Goal: Task Accomplishment & Management: Manage account settings

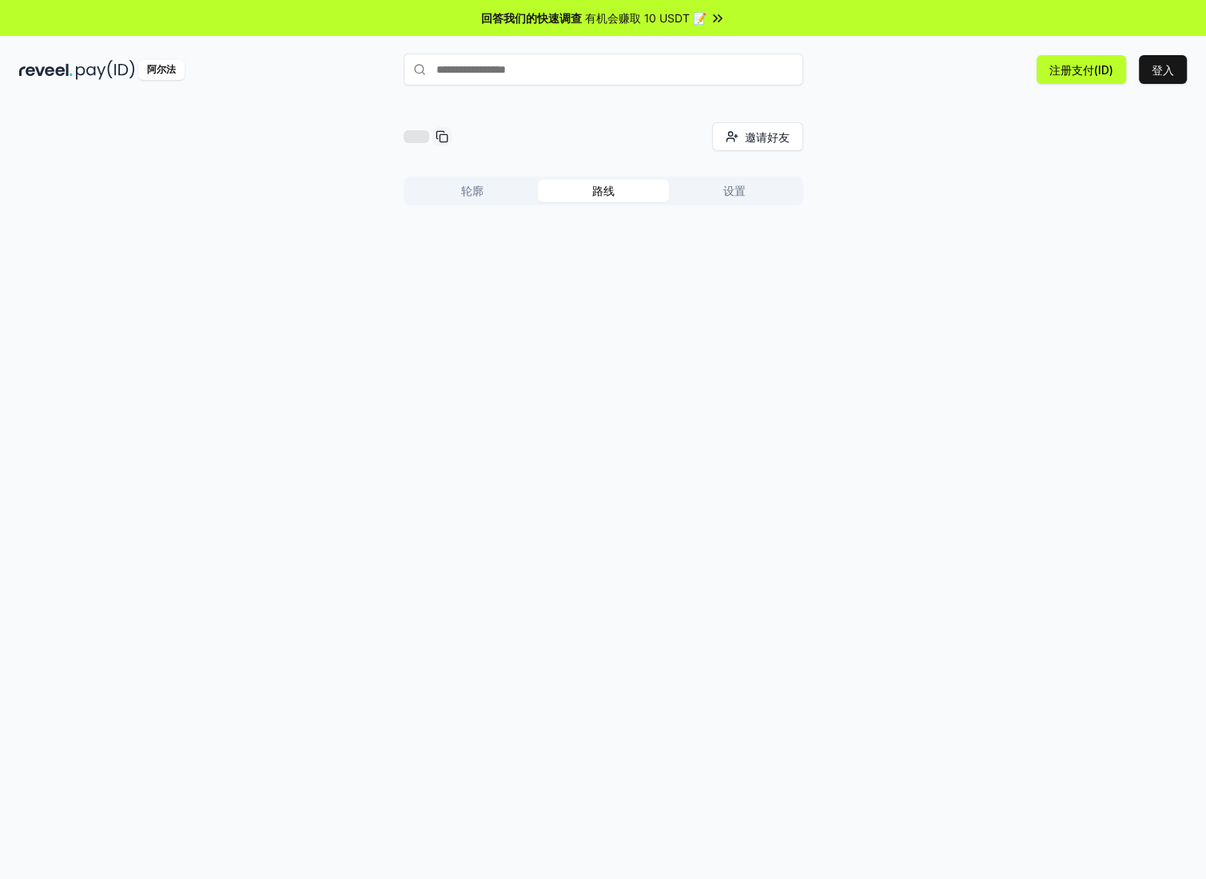
click at [565, 201] on button "路线" at bounding box center [603, 191] width 131 height 22
click at [444, 205] on div "轮廓 路线 设置" at bounding box center [604, 198] width 400 height 42
click at [1156, 70] on font "登入" at bounding box center [1163, 70] width 22 height 14
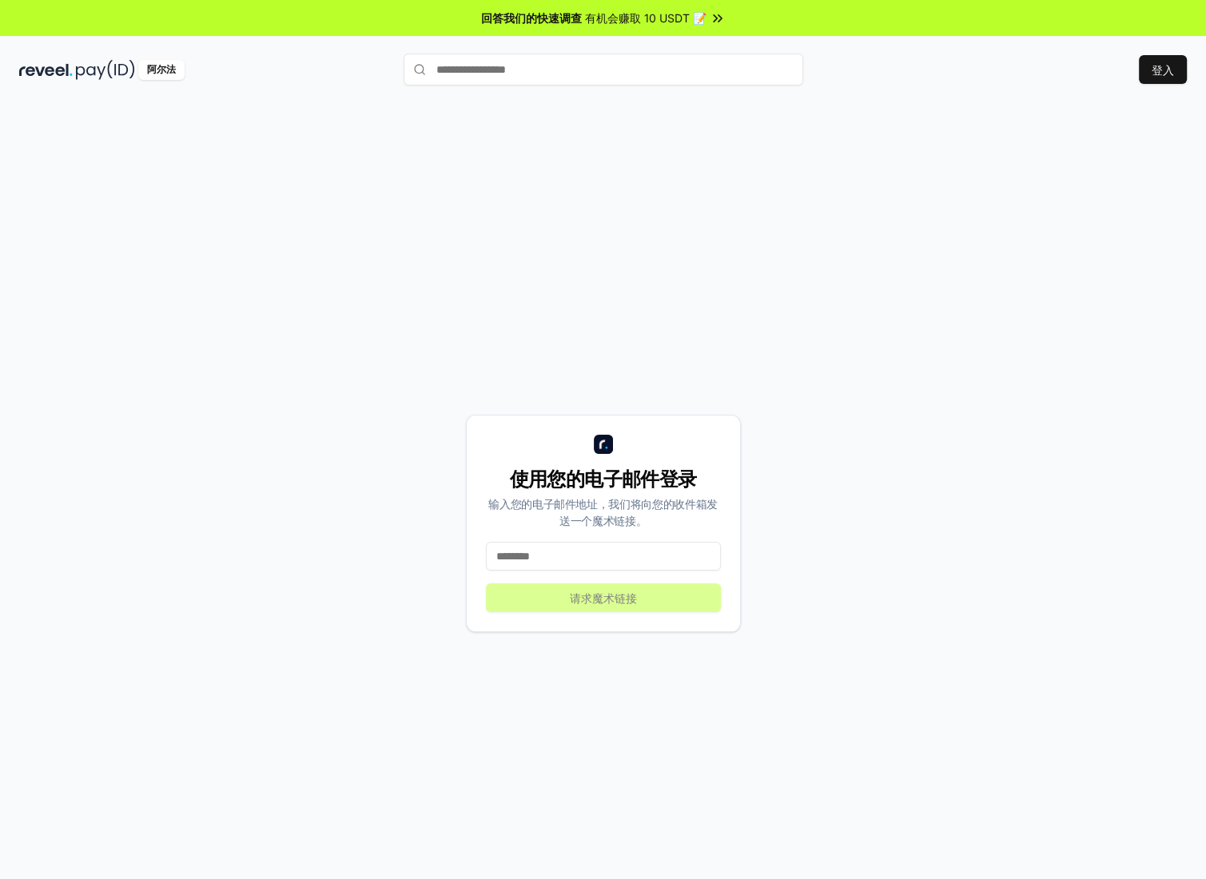
click at [591, 565] on input at bounding box center [603, 556] width 235 height 29
click at [584, 563] on input at bounding box center [603, 556] width 235 height 29
click at [579, 559] on input at bounding box center [603, 556] width 235 height 29
click at [576, 555] on input at bounding box center [603, 556] width 235 height 29
paste input "**********"
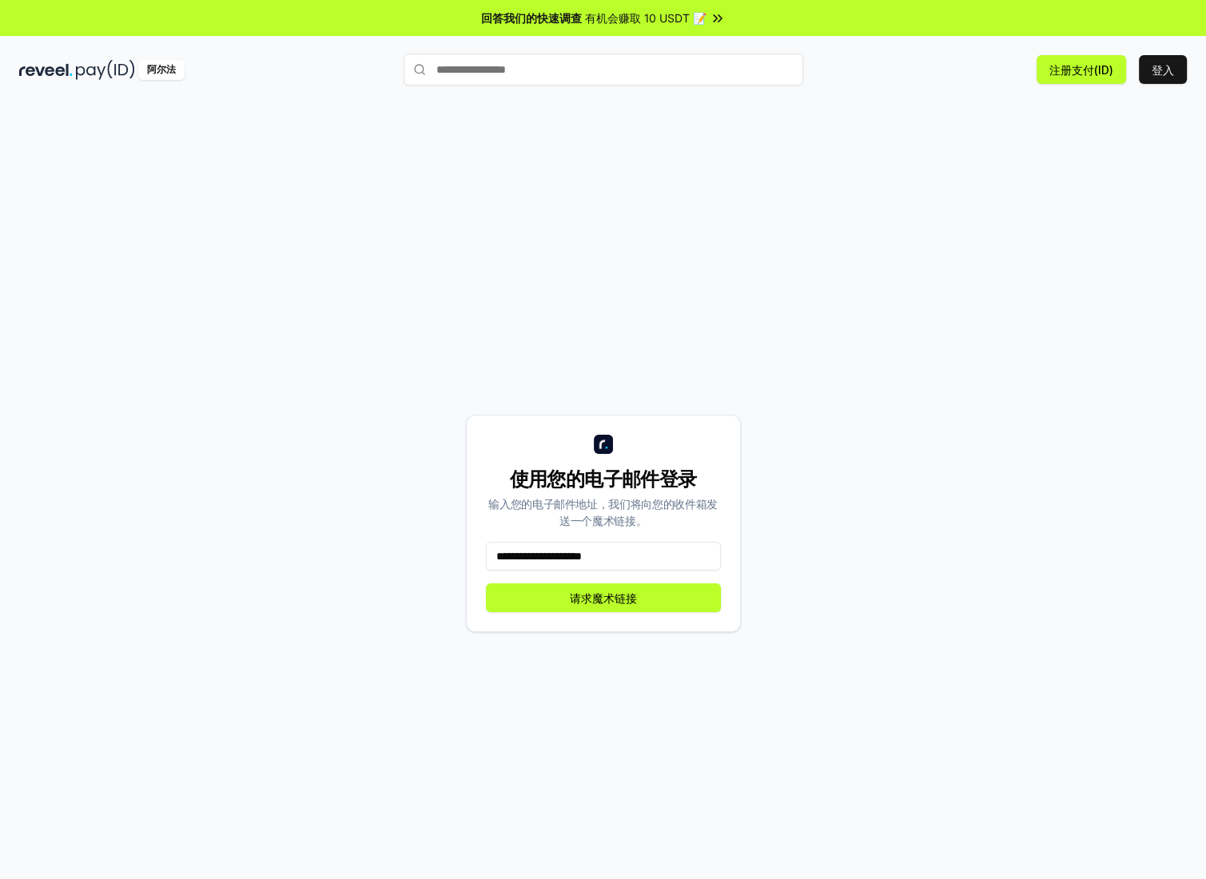
type input "**********"
click at [603, 614] on div "**********" at bounding box center [603, 523] width 275 height 217
click at [607, 601] on font "请求魔术链接" at bounding box center [603, 598] width 67 height 14
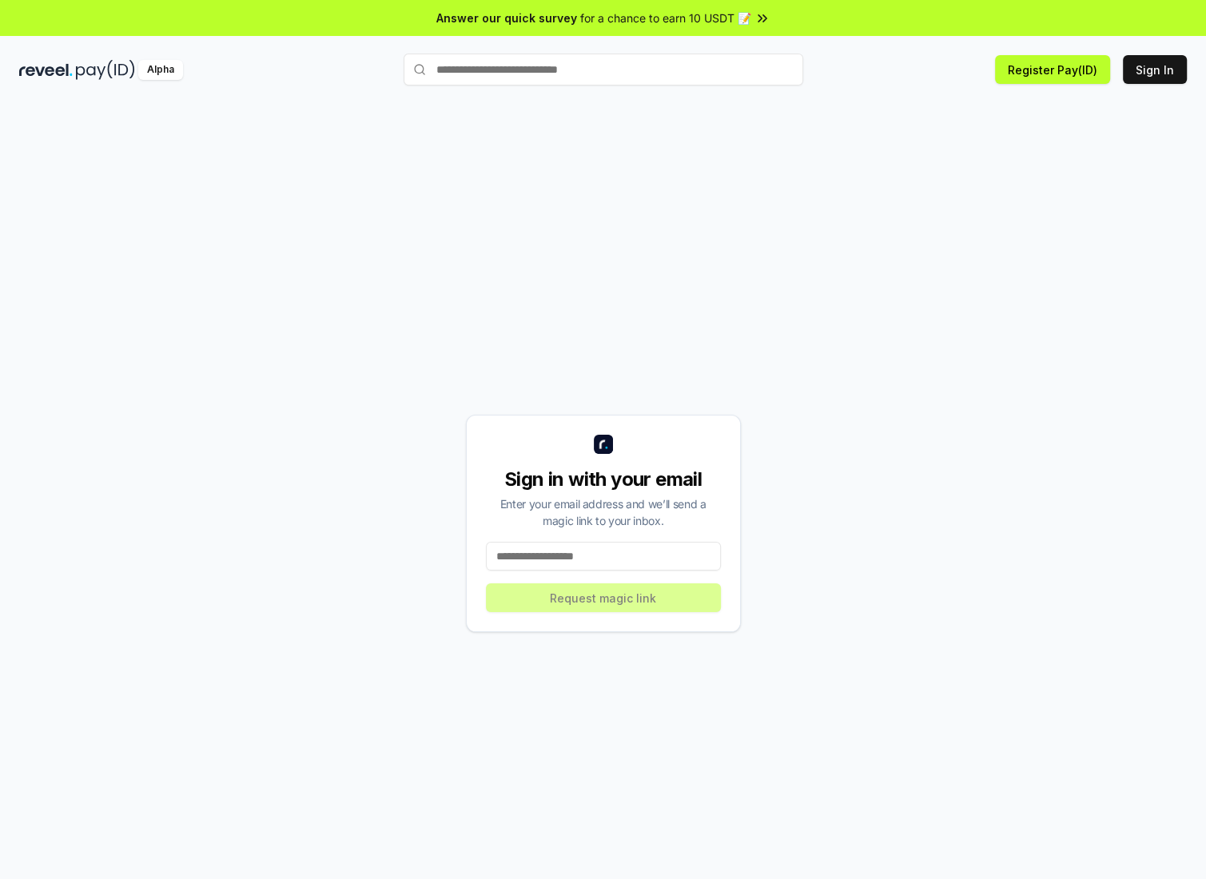
click at [563, 553] on input at bounding box center [603, 556] width 235 height 29
paste input "**********"
type input "**********"
click at [603, 596] on button "Request magic link" at bounding box center [603, 597] width 235 height 29
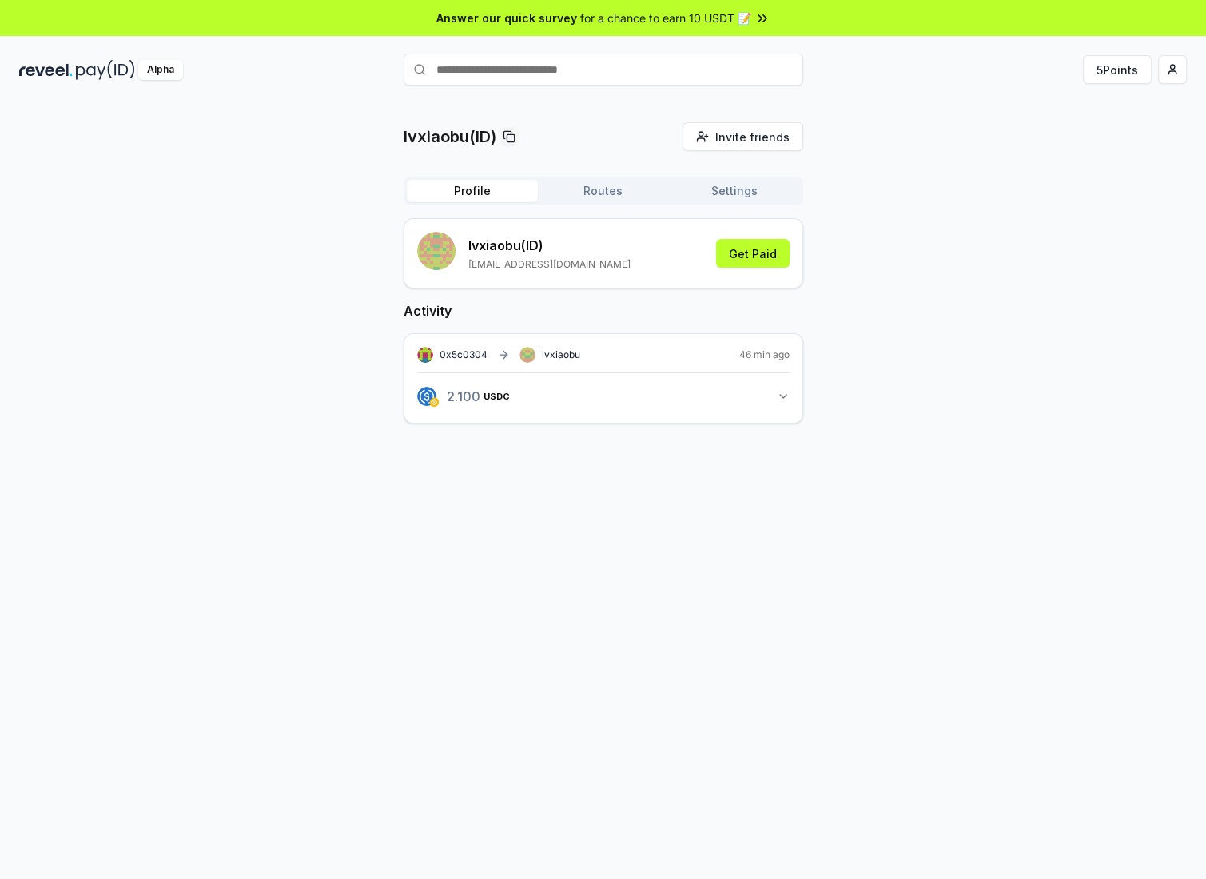
click at [599, 189] on button "Routes" at bounding box center [603, 191] width 131 height 22
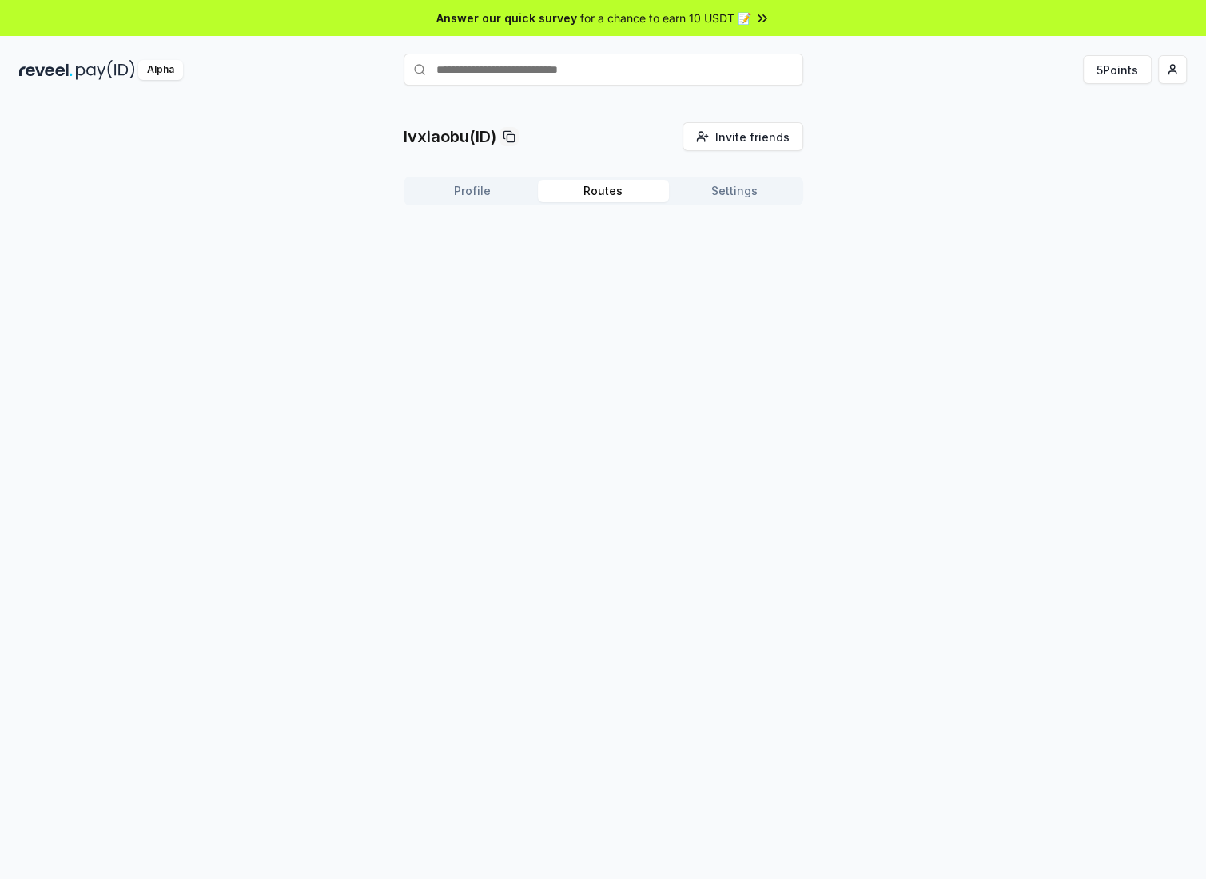
click at [483, 185] on button "Profile" at bounding box center [472, 191] width 131 height 22
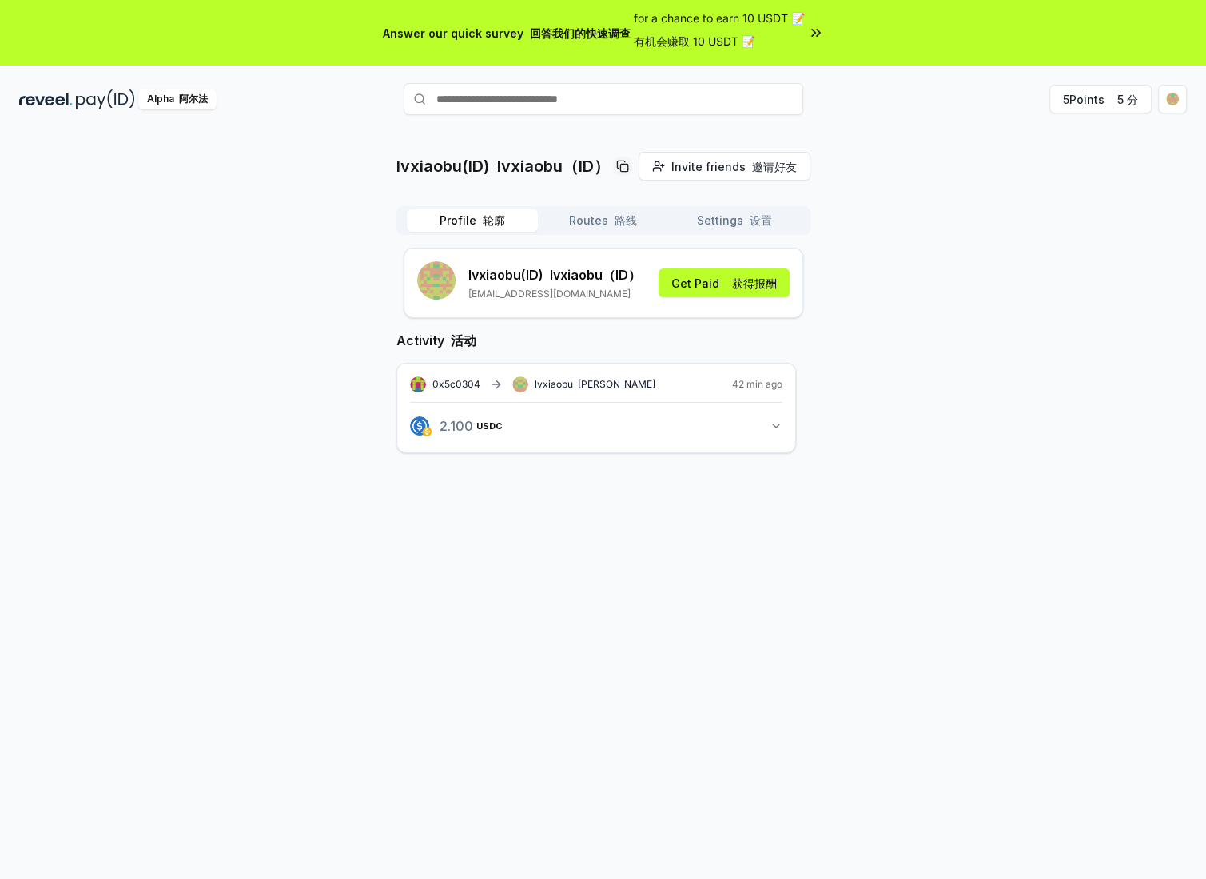
click at [779, 428] on icon "button" at bounding box center [776, 426] width 13 height 13
click at [576, 223] on button "Routes 路线" at bounding box center [603, 220] width 131 height 22
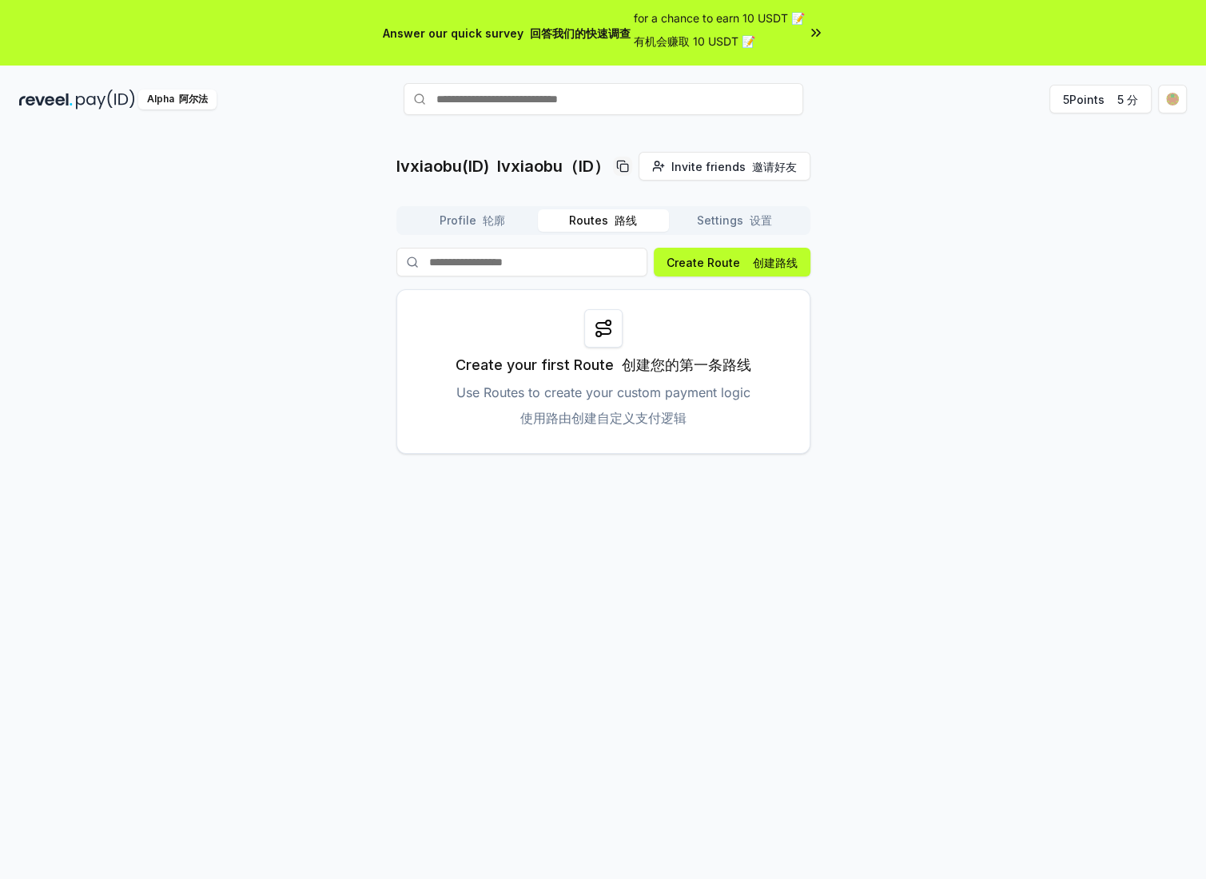
click at [719, 219] on button "Settings 设置" at bounding box center [734, 220] width 131 height 22
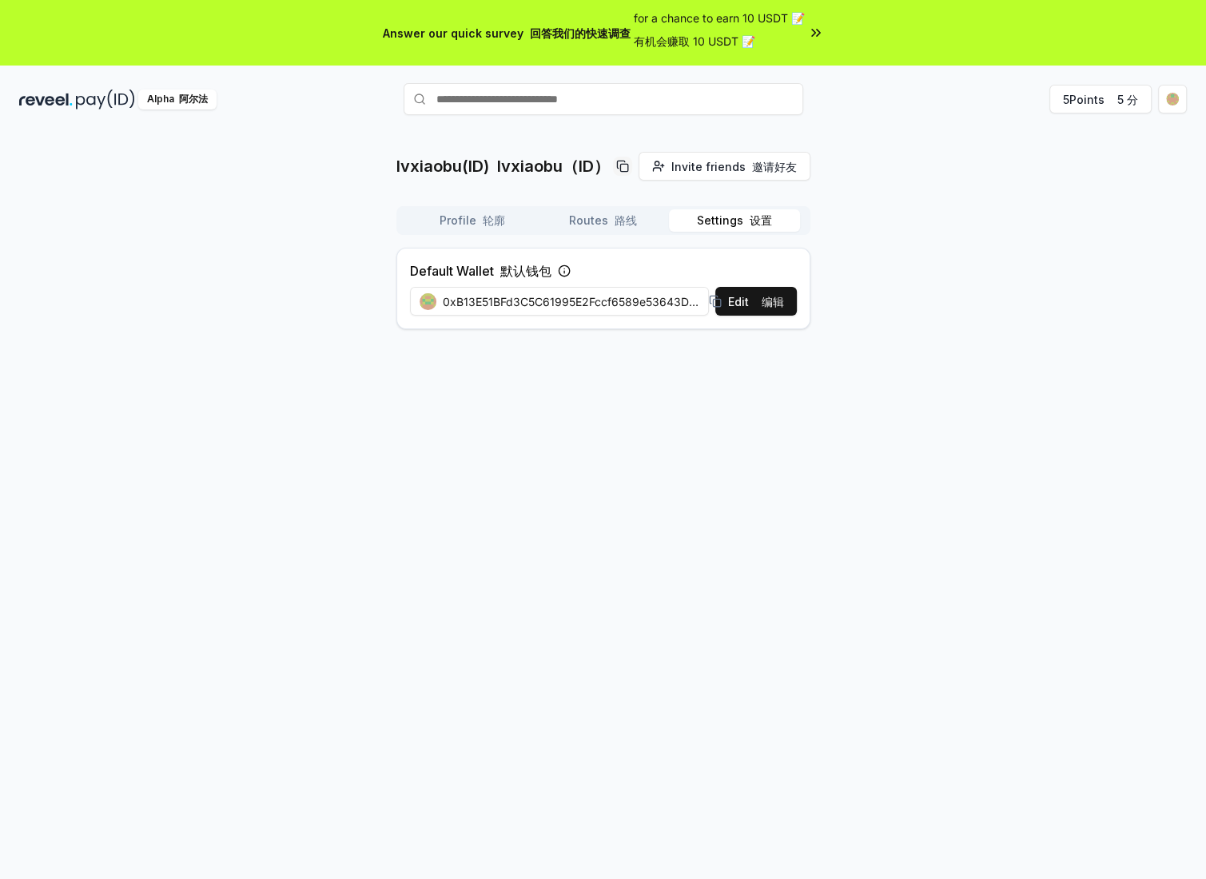
click at [564, 270] on icon at bounding box center [564, 271] width 13 height 13
click at [620, 225] on font "路线" at bounding box center [626, 220] width 22 height 14
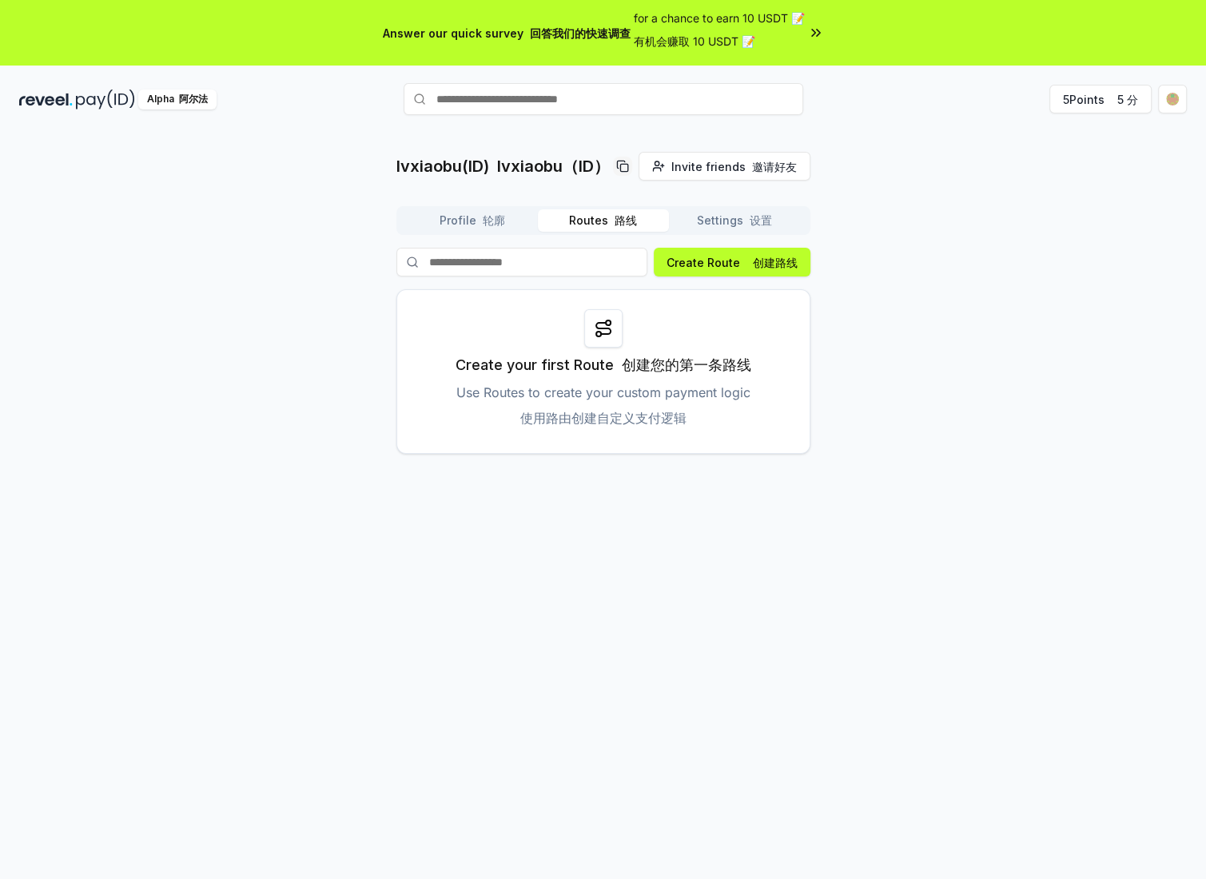
click at [472, 230] on button "Profile 轮廓" at bounding box center [472, 220] width 131 height 22
click at [603, 229] on button "Routes 路线" at bounding box center [603, 220] width 131 height 22
click at [782, 265] on font "创建路线" at bounding box center [775, 263] width 45 height 14
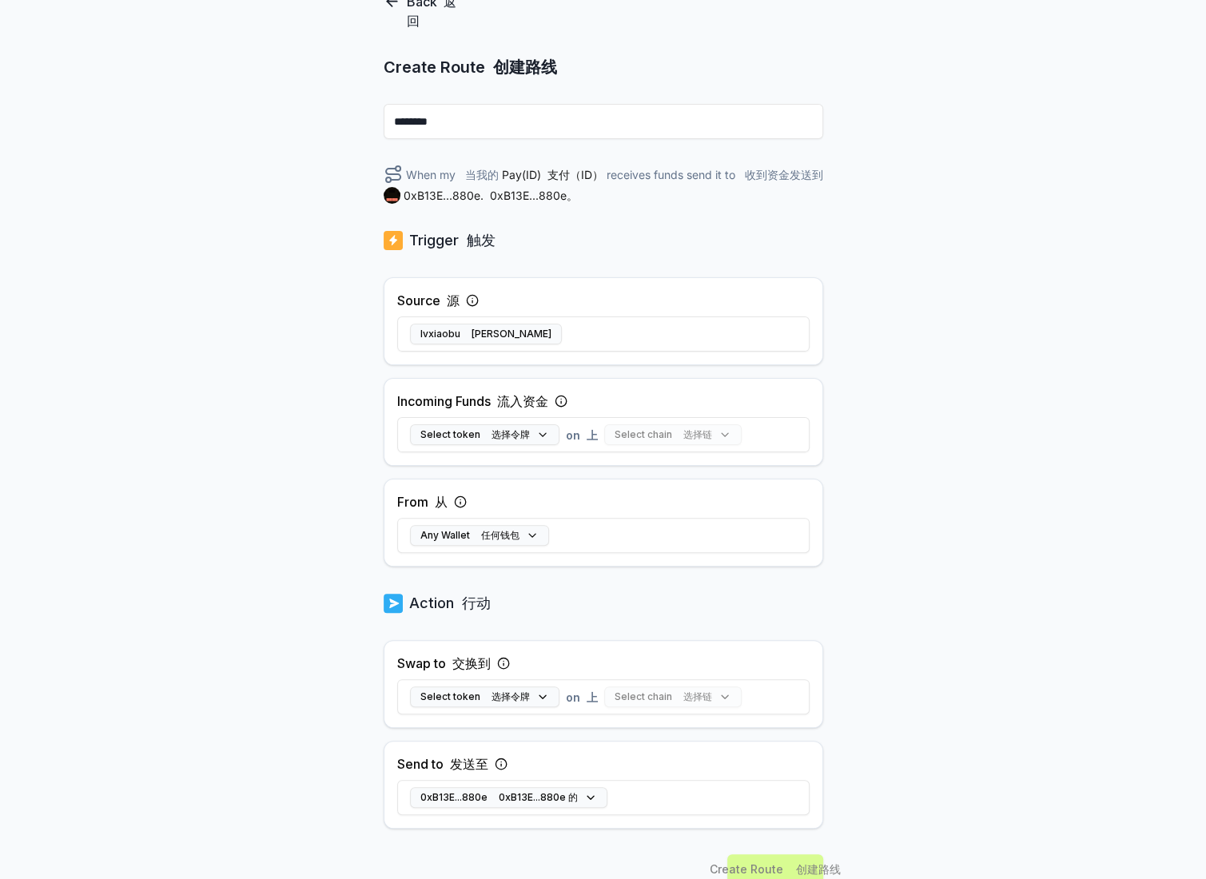
scroll to position [218, 0]
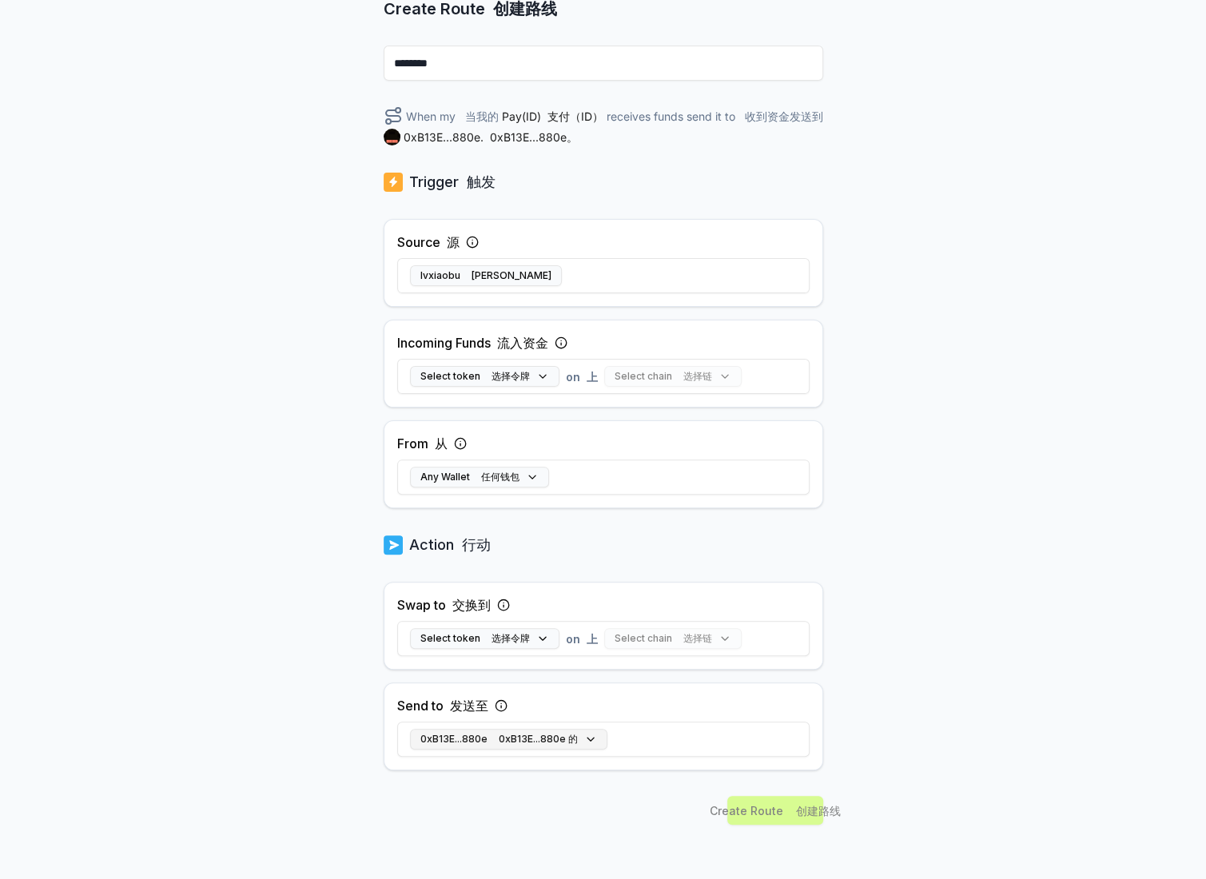
click at [587, 741] on button "0xB13E...880e 0xB13E...880e 的" at bounding box center [508, 739] width 197 height 21
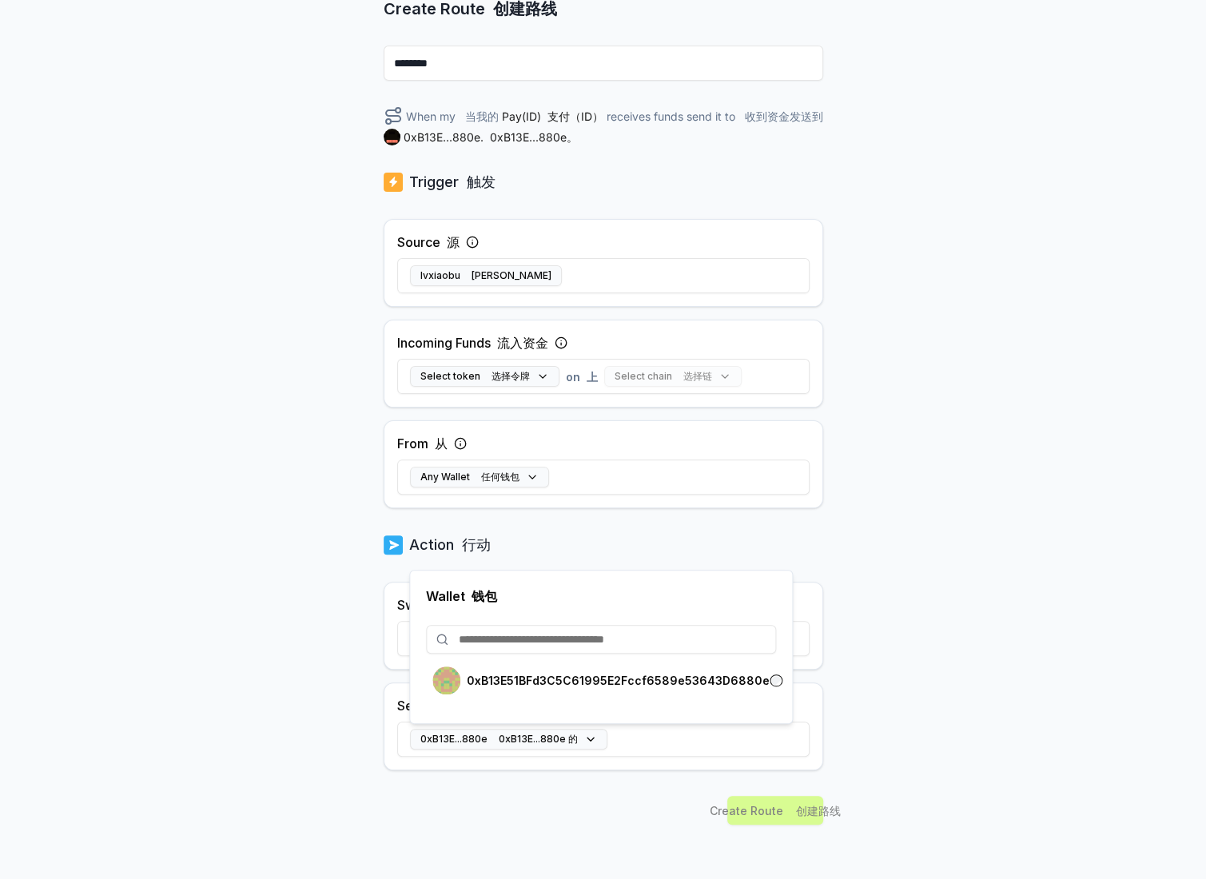
click at [557, 643] on input at bounding box center [601, 639] width 350 height 29
paste input "**********"
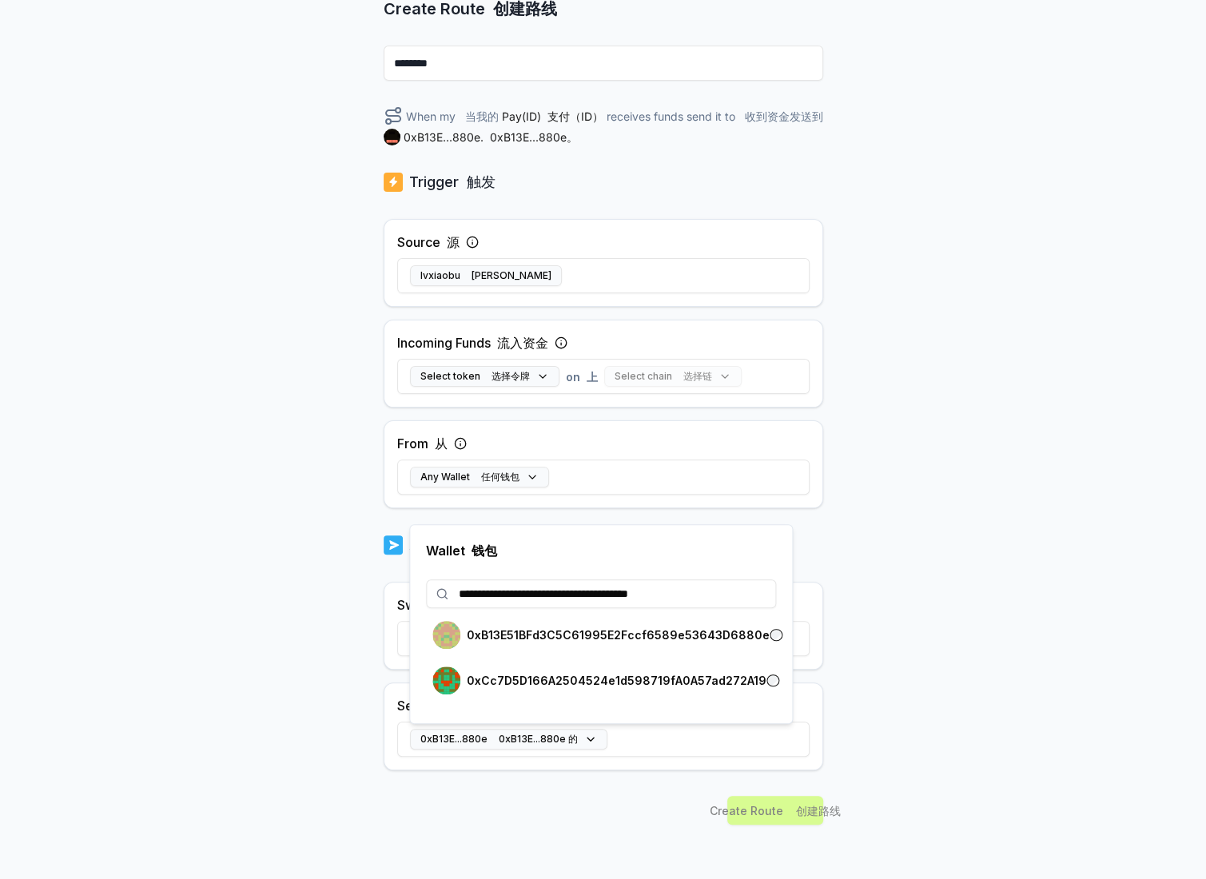
type input "**********"
click at [778, 684] on div "**********" at bounding box center [601, 624] width 384 height 200
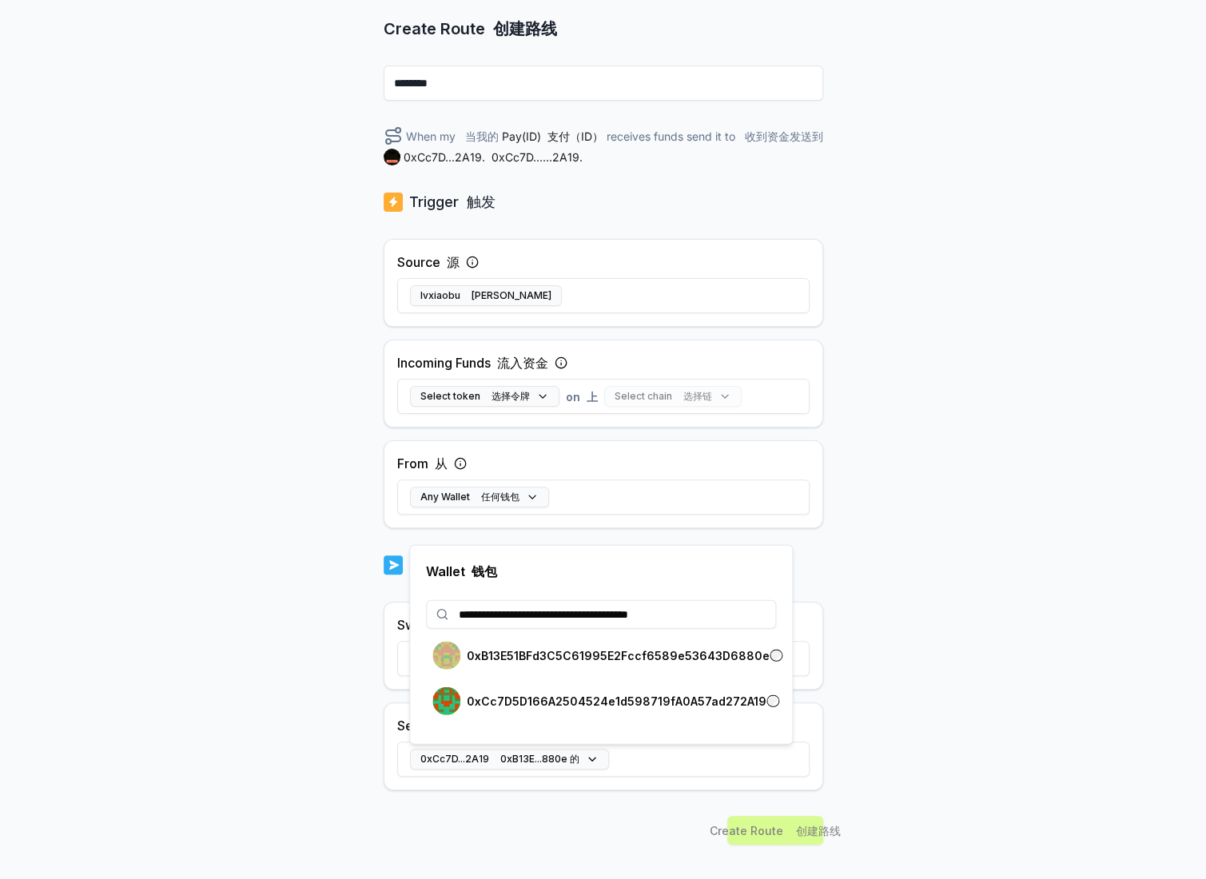
click at [944, 575] on div "Back 返回 Create Route 创建路线 ******** When my 当我的 Pay(ID) 支付（ID） receives funds se…" at bounding box center [603, 339] width 1206 height 834
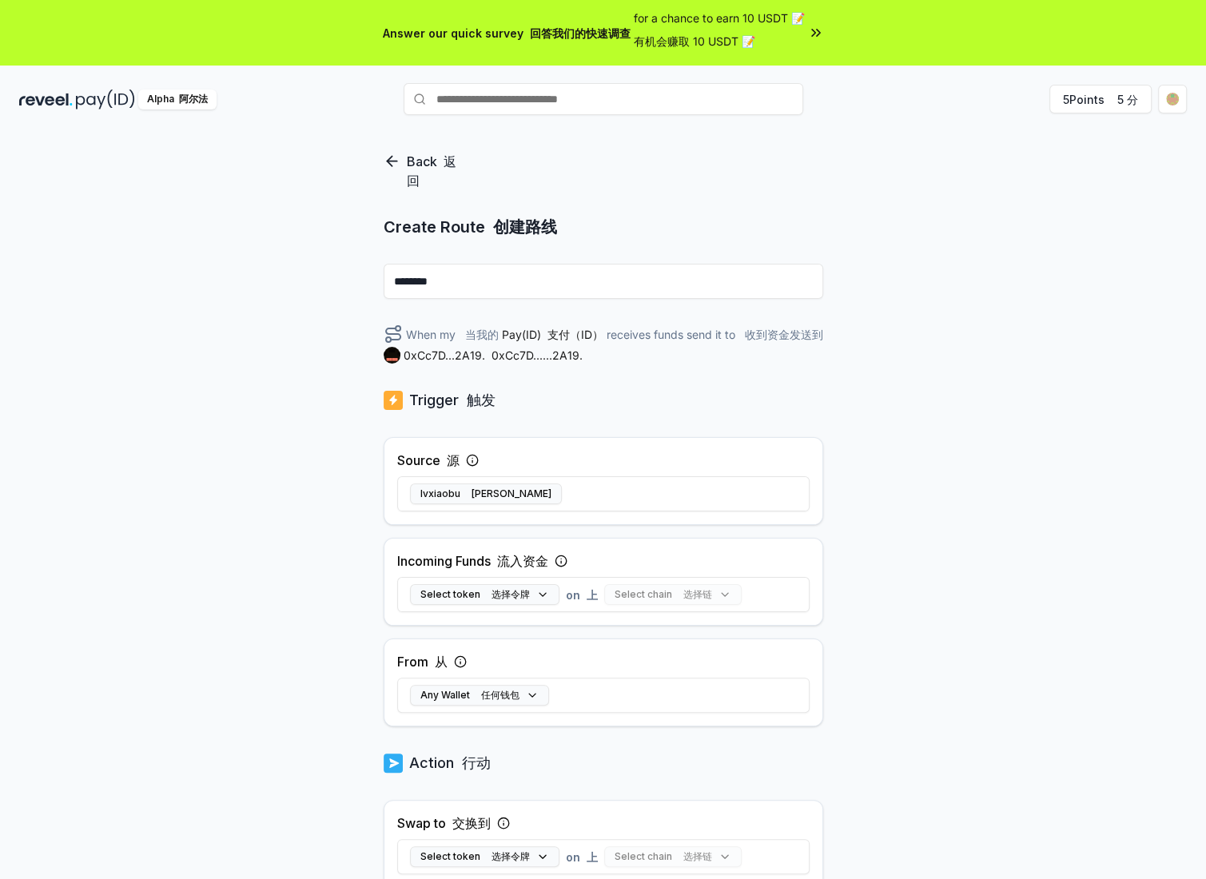
scroll to position [160, 0]
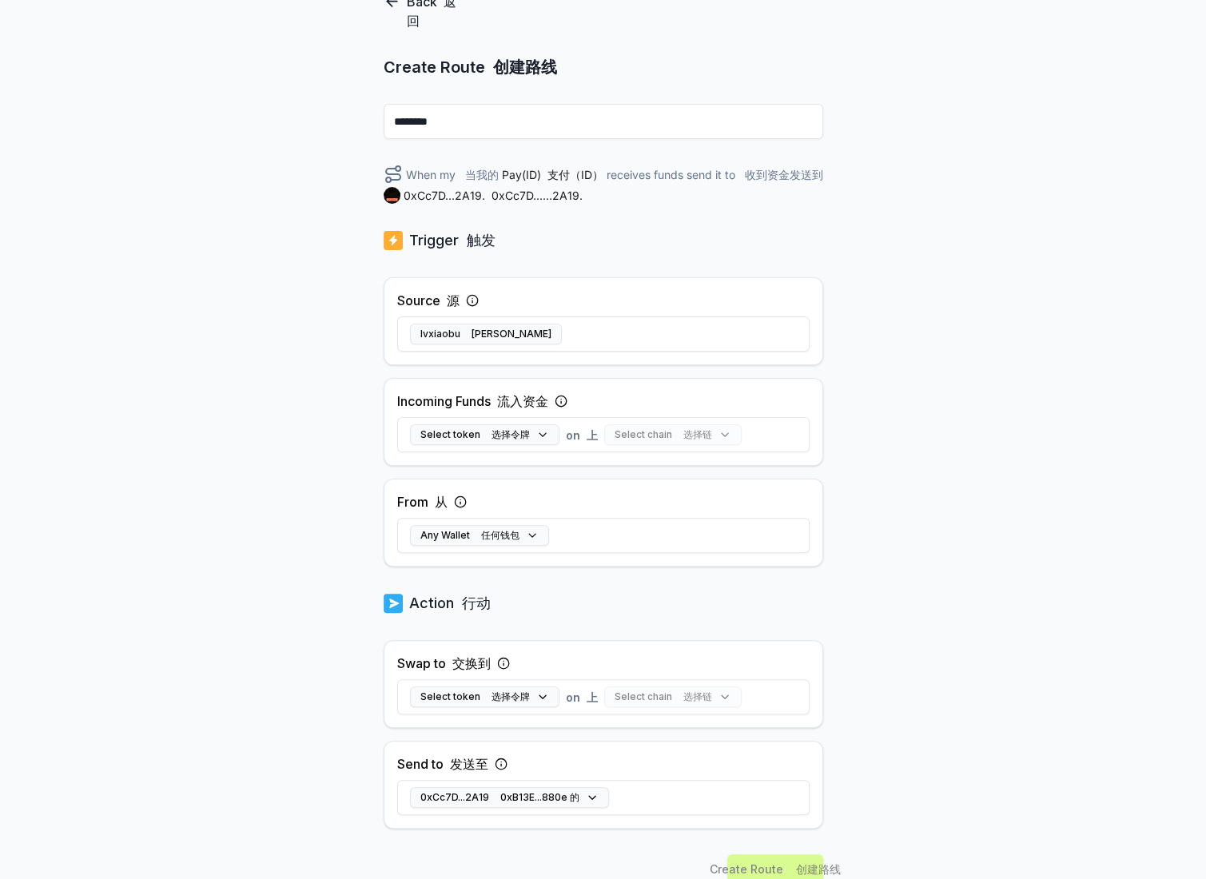
click at [567, 395] on icon at bounding box center [561, 401] width 13 height 13
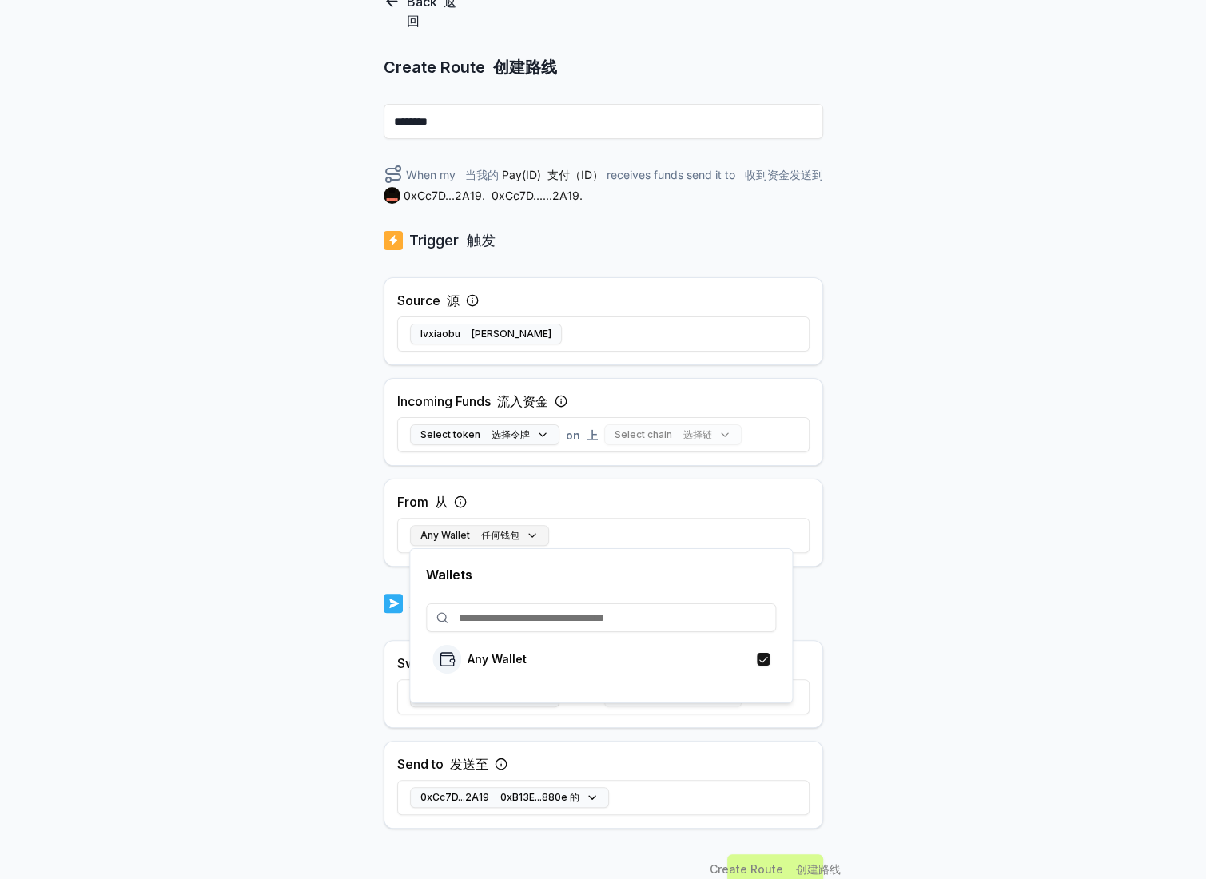
click at [511, 532] on font "任何钱包" at bounding box center [500, 535] width 38 height 12
click at [240, 462] on div "Back 返回 Create Route 创建路线 ******** When my 当我的 Pay(ID) 支付（ID） receives funds se…" at bounding box center [603, 377] width 1206 height 834
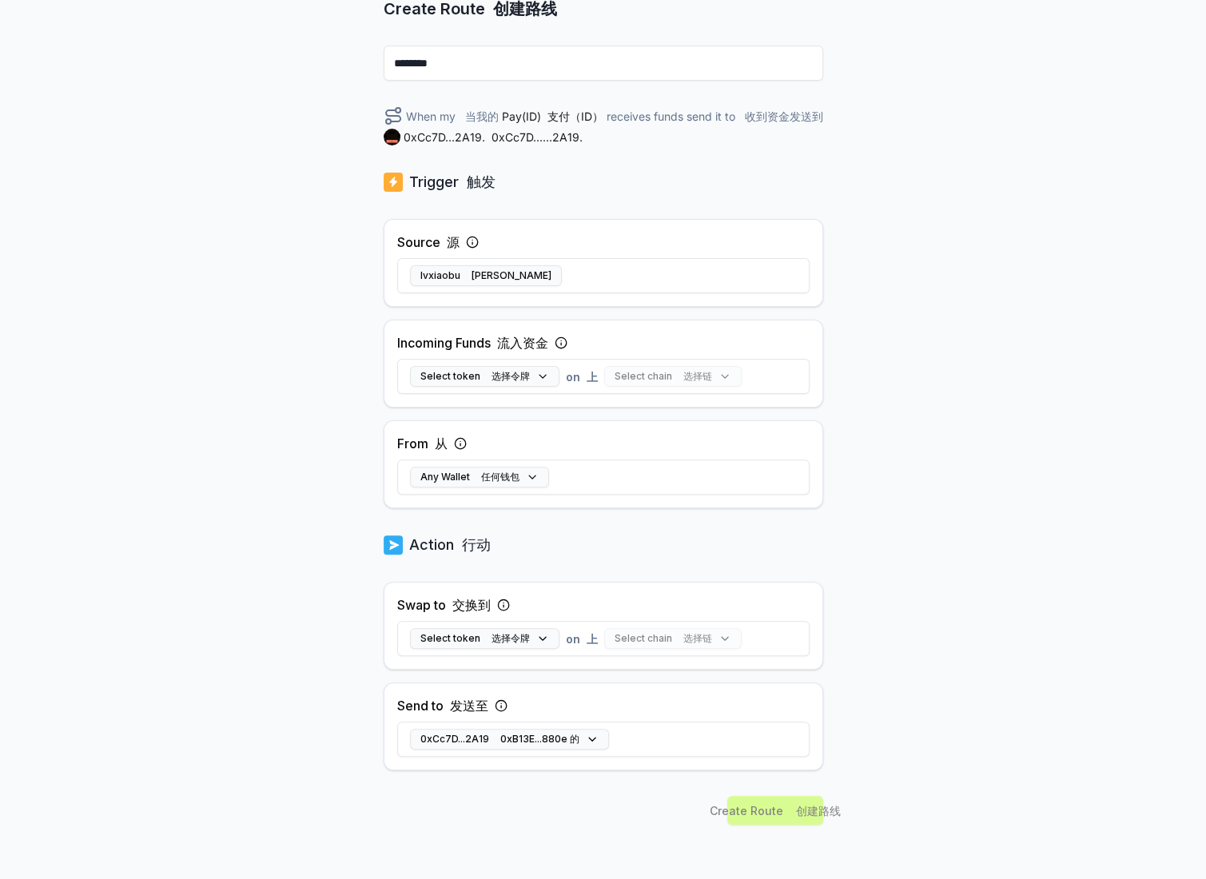
scroll to position [0, 0]
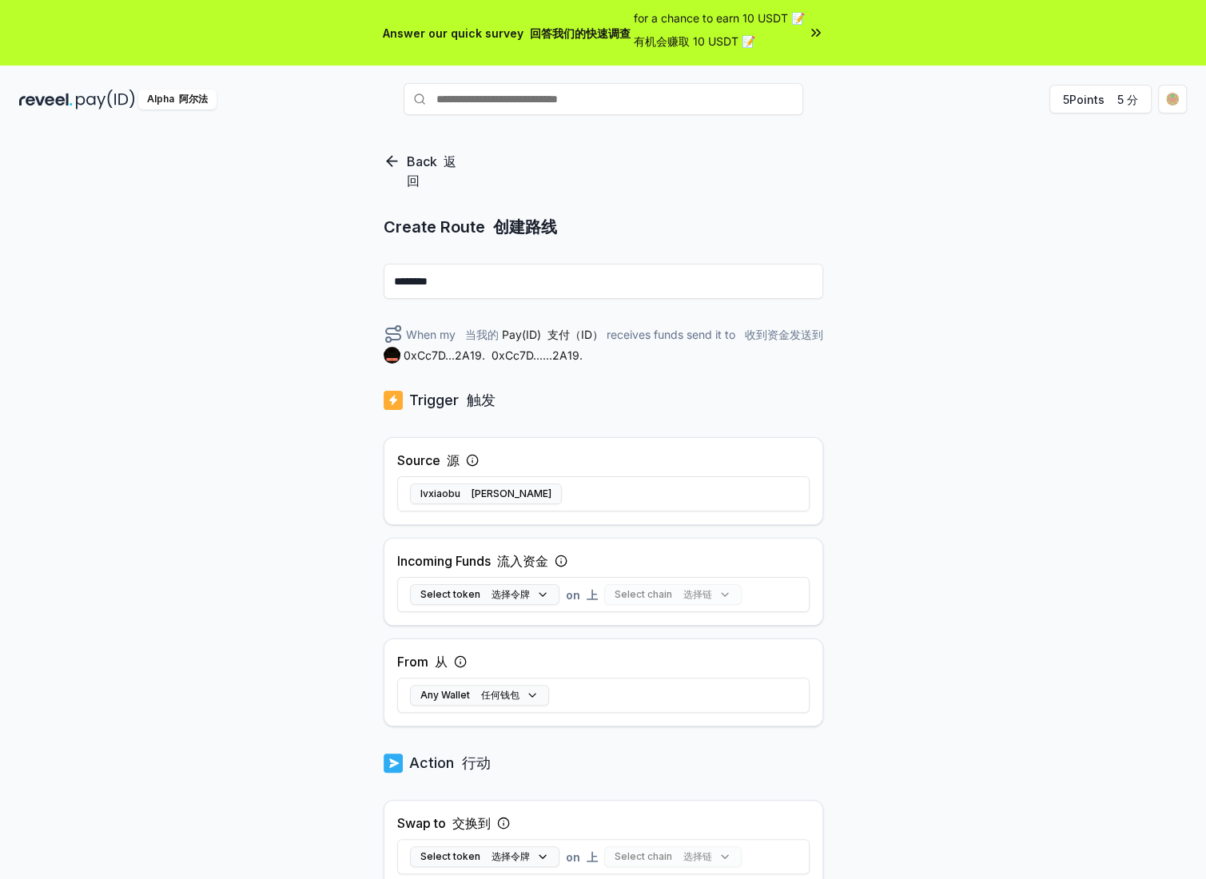
click at [386, 161] on icon at bounding box center [393, 161] width 18 height 19
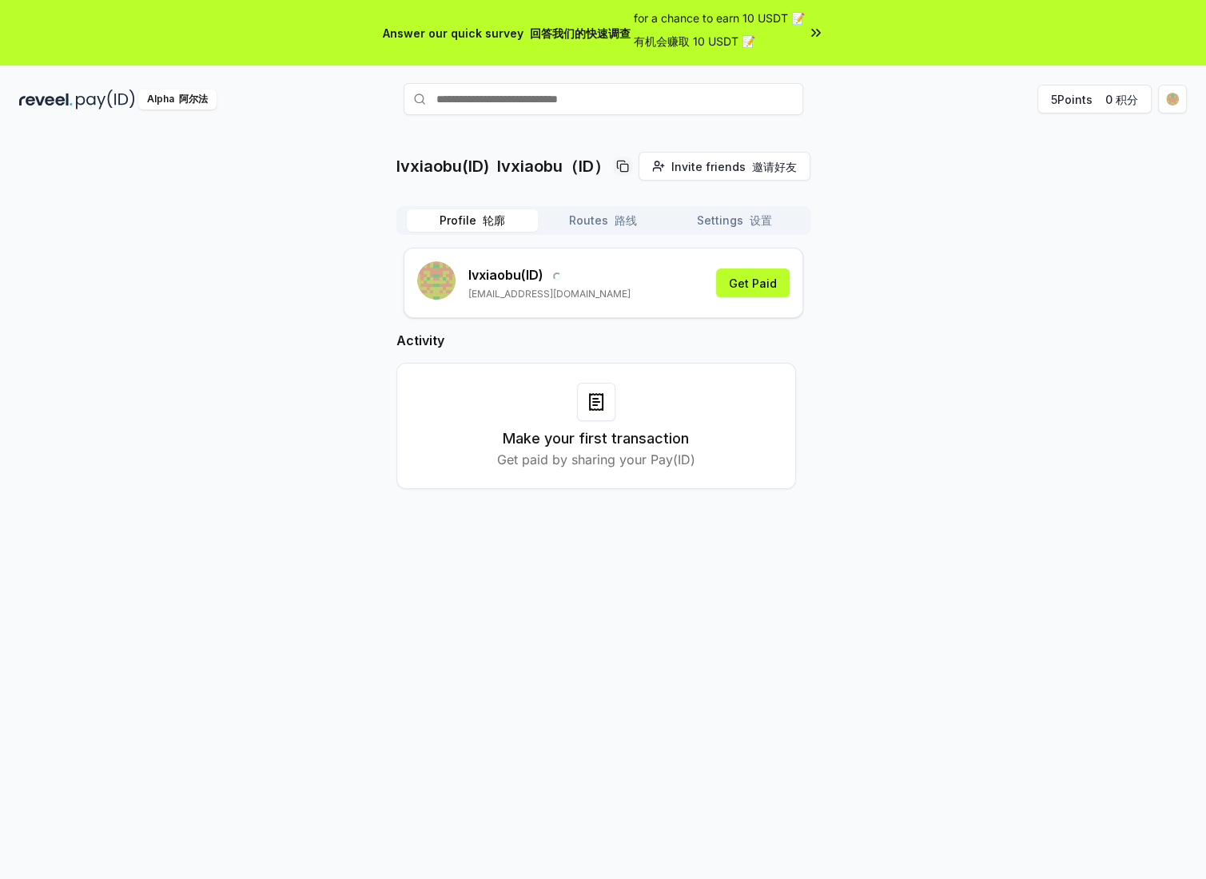
click at [485, 215] on font "轮廓" at bounding box center [494, 220] width 22 height 14
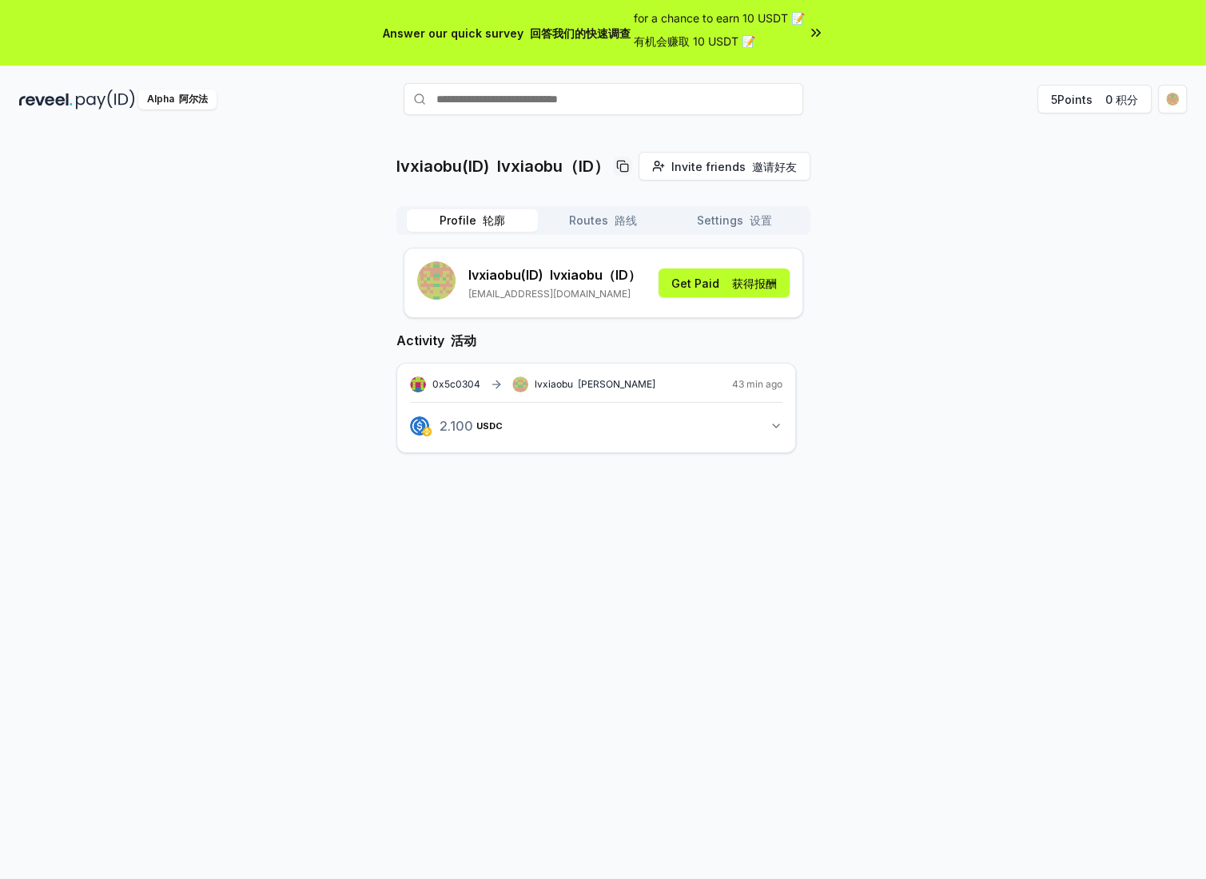
click at [559, 280] on font "lvxiaobu（ID）" at bounding box center [595, 275] width 91 height 16
click at [750, 278] on font "获得报酬" at bounding box center [754, 284] width 45 height 14
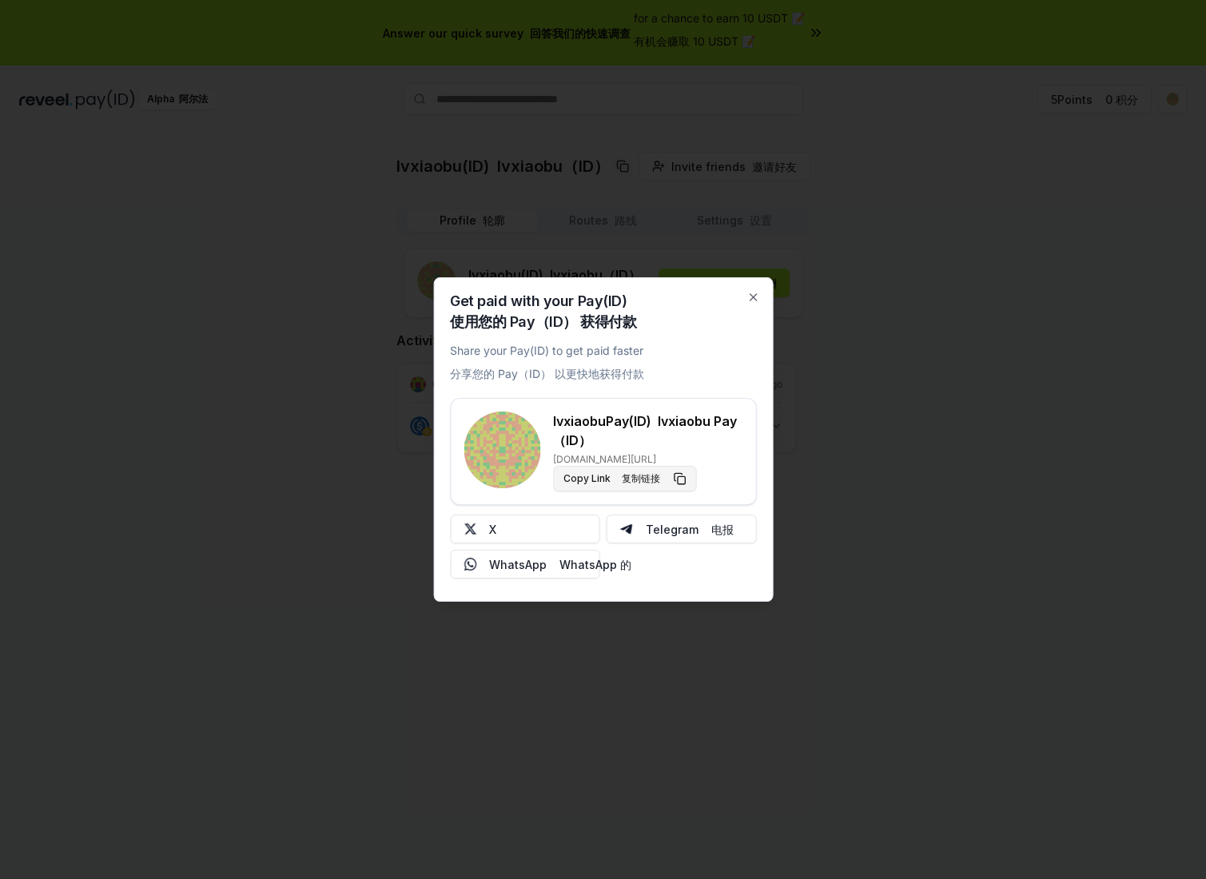
click at [676, 476] on button "Copy Link 复制链接" at bounding box center [624, 479] width 143 height 26
click at [756, 290] on div "Get paid with your Pay(ID) 使用您的 Pay（ID） 获得付款 Share your Pay(ID) to get paid fas…" at bounding box center [603, 439] width 340 height 324
click at [755, 298] on icon "button" at bounding box center [752, 297] width 13 height 13
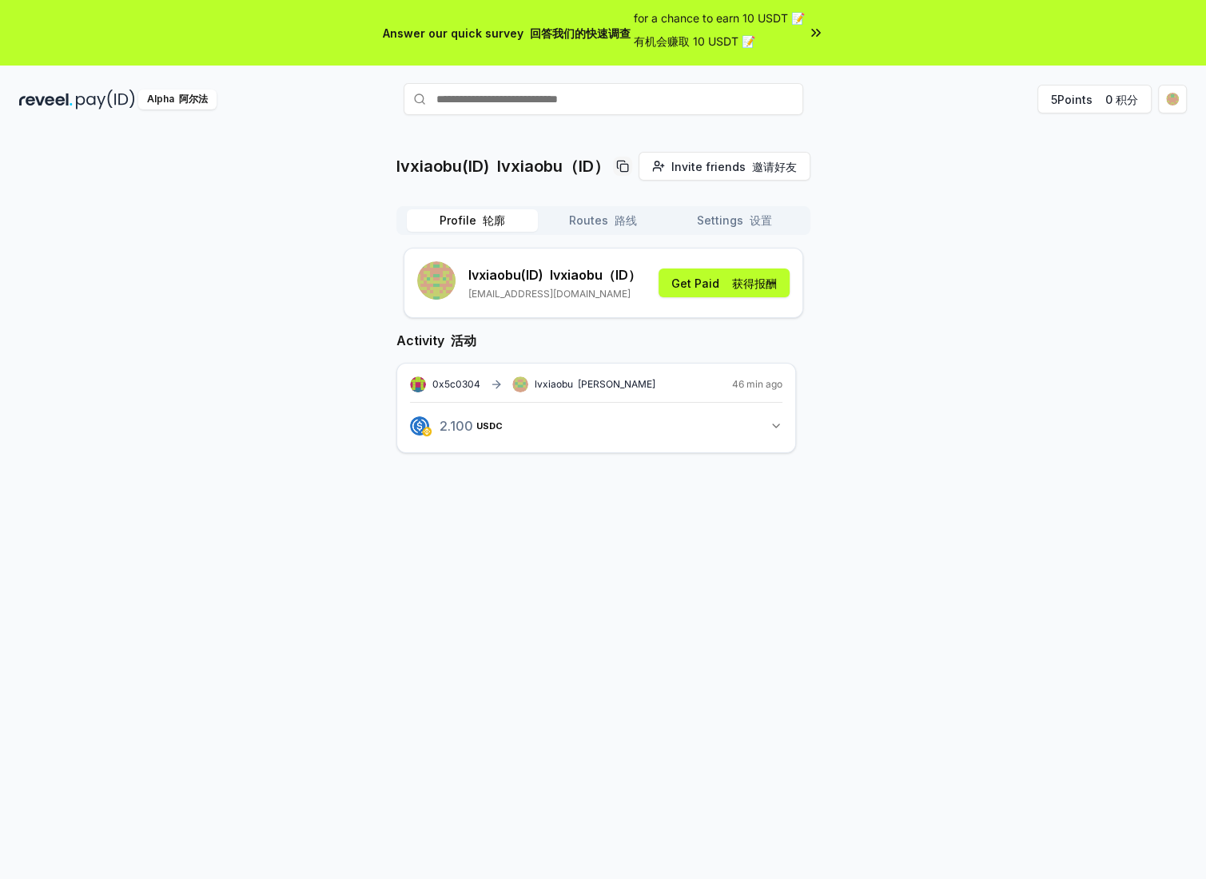
click at [608, 213] on font "button" at bounding box center [611, 220] width 6 height 14
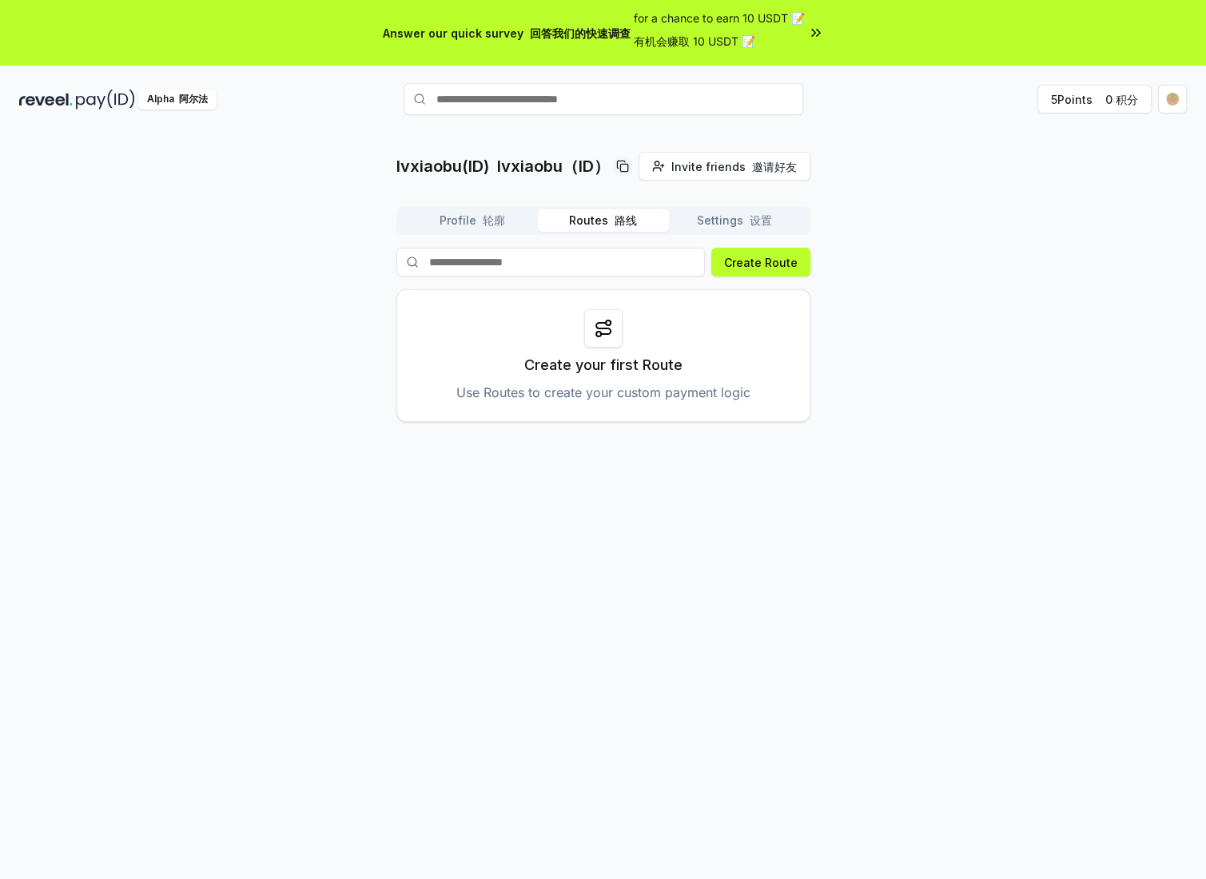
click at [717, 220] on button "Settings 设置" at bounding box center [734, 220] width 131 height 22
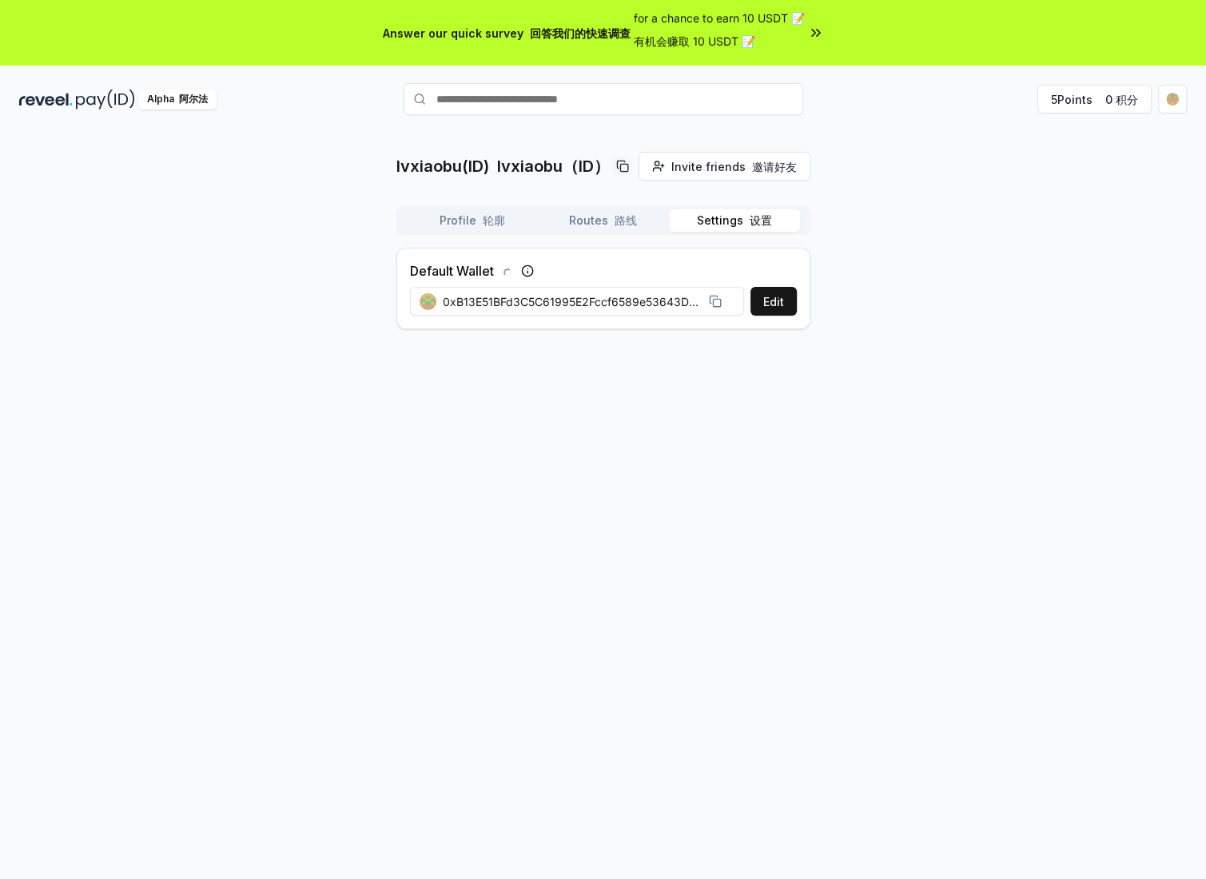
click at [471, 223] on button "Profile 轮廓" at bounding box center [472, 220] width 131 height 22
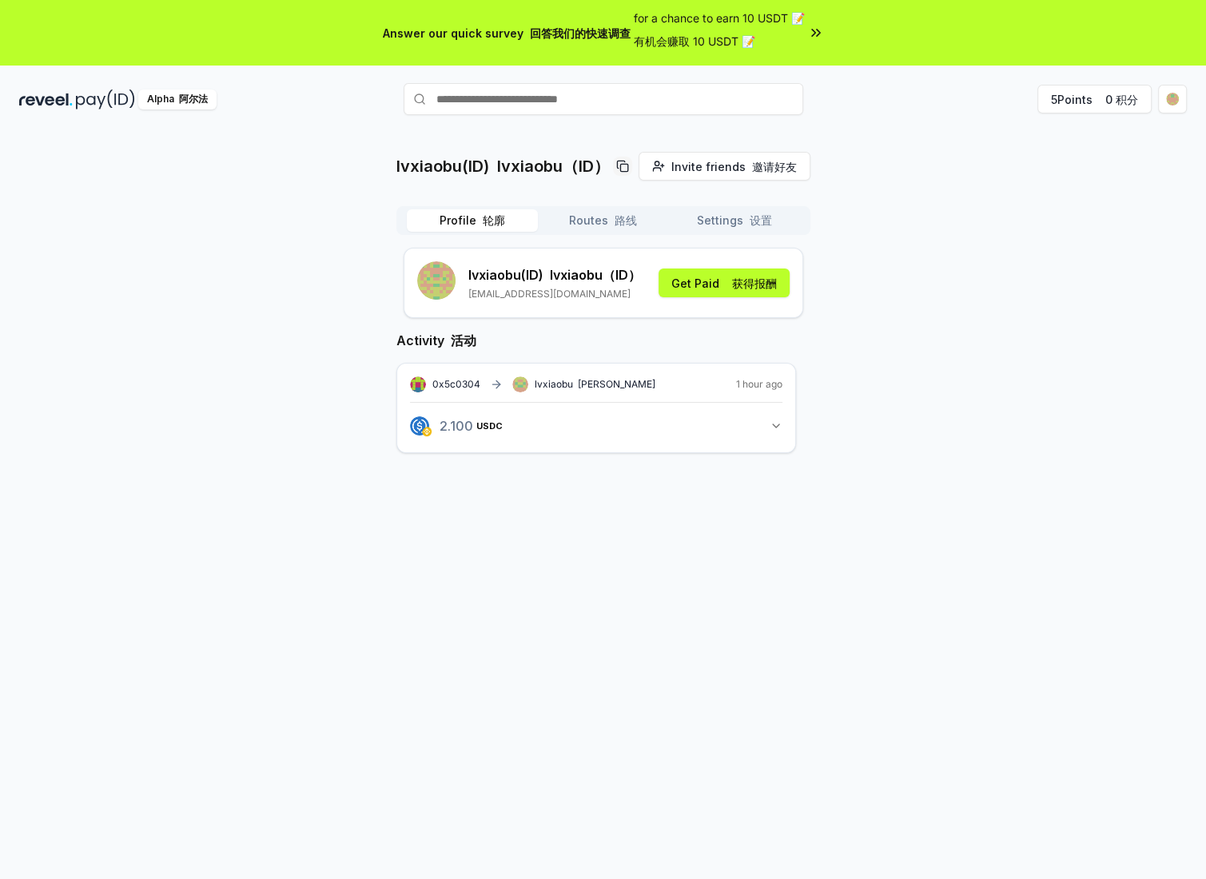
click at [993, 331] on div "lvxiaobu(ID) lvxiaobu（ID） Invite friends 邀请好友 Invite Profile 轮廓 Routes 路线 Setti…" at bounding box center [603, 315] width 1168 height 327
drag, startPoint x: 901, startPoint y: 211, endPoint x: 879, endPoint y: 229, distance: 28.5
click at [879, 229] on div "lvxiaobu(ID) lvxiaobu（ID） Invite friends 邀请好友 Invite Profile 轮廓 Routes 路线 Setti…" at bounding box center [603, 315] width 1168 height 327
click at [778, 423] on icon "button" at bounding box center [776, 426] width 13 height 13
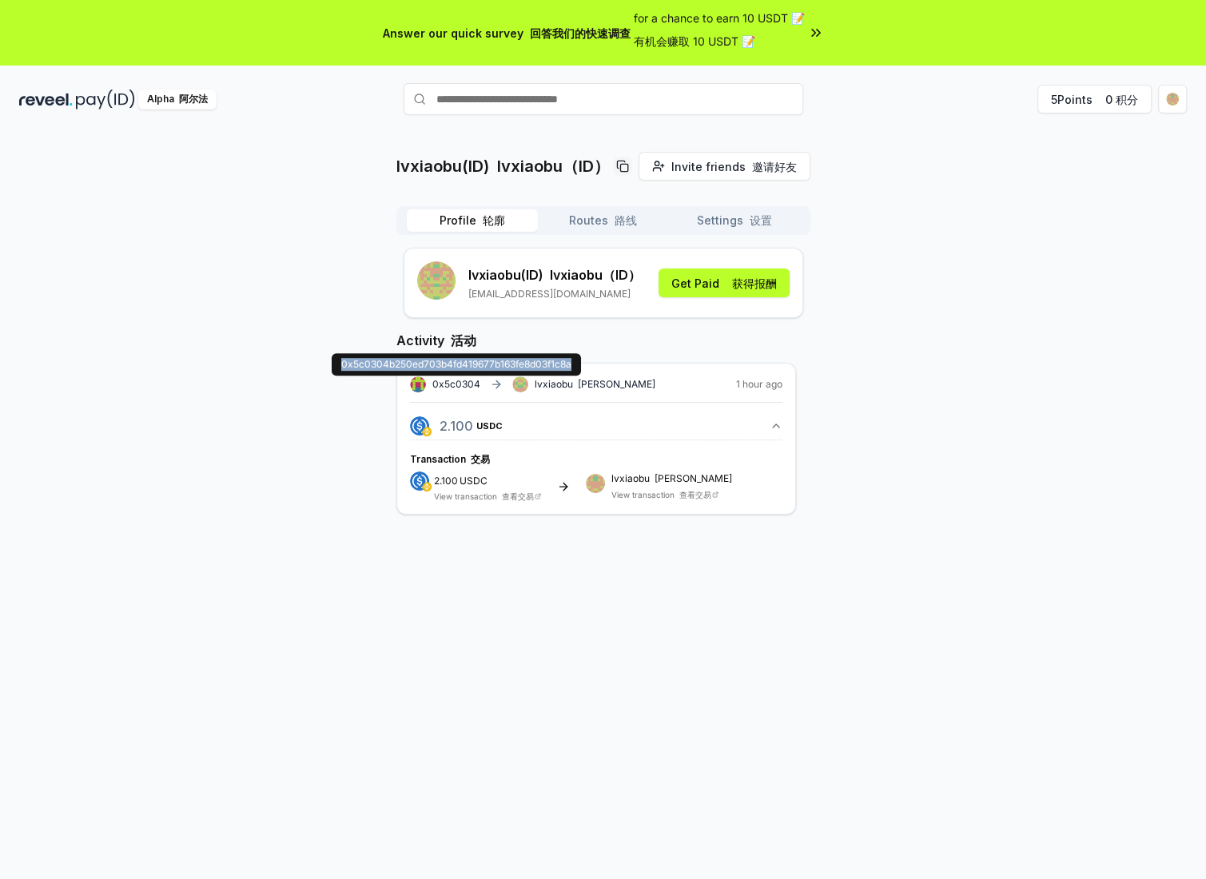
drag, startPoint x: 339, startPoint y: 366, endPoint x: 567, endPoint y: 364, distance: 227.8
click at [580, 364] on div "0x5c0304b250ed703b4fd419677b163fe8d03f1c8a 0x5c0304b250ed703b4fd419677b163fe8d0…" at bounding box center [456, 364] width 249 height 22
copy span "0x5c0304b250ed703b4fd419677b163fe8d03f1c8a"
